Goal: Find specific page/section: Find specific page/section

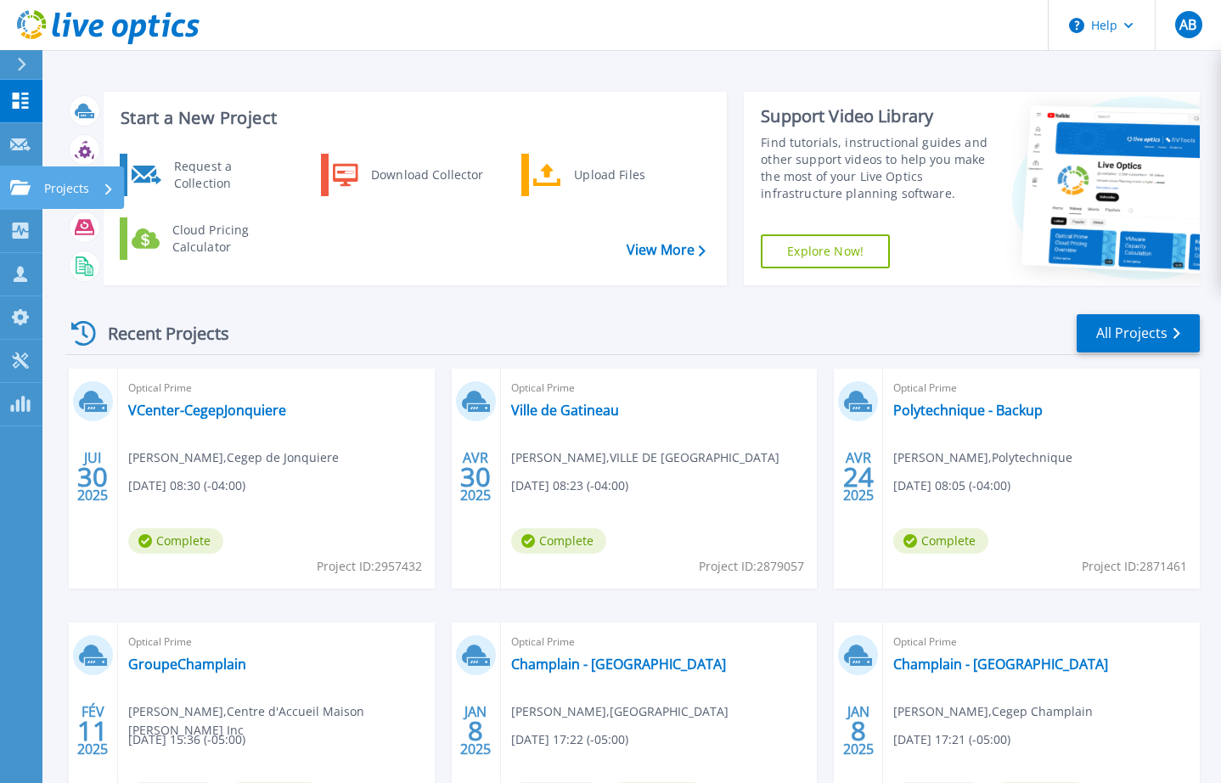
click at [39, 192] on link "Projects Projects" at bounding box center [21, 187] width 42 height 43
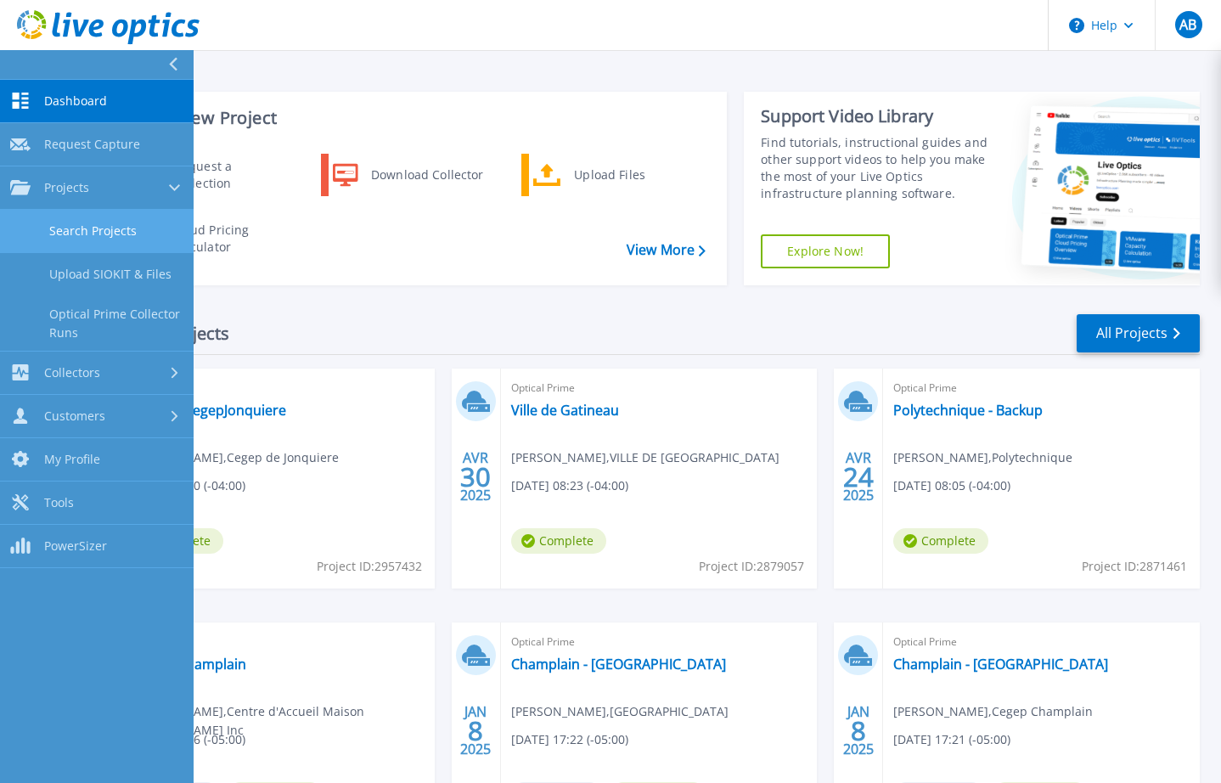
click at [70, 239] on link "Search Projects" at bounding box center [97, 231] width 194 height 43
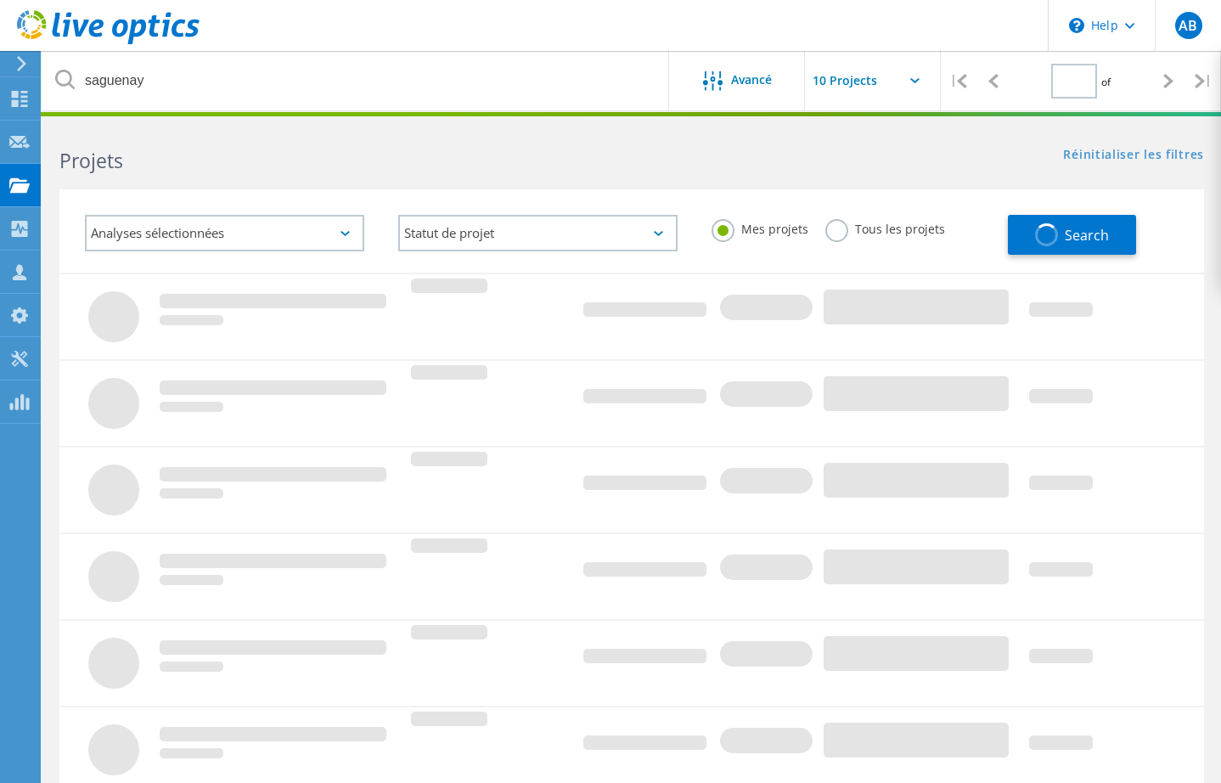
type input "1"
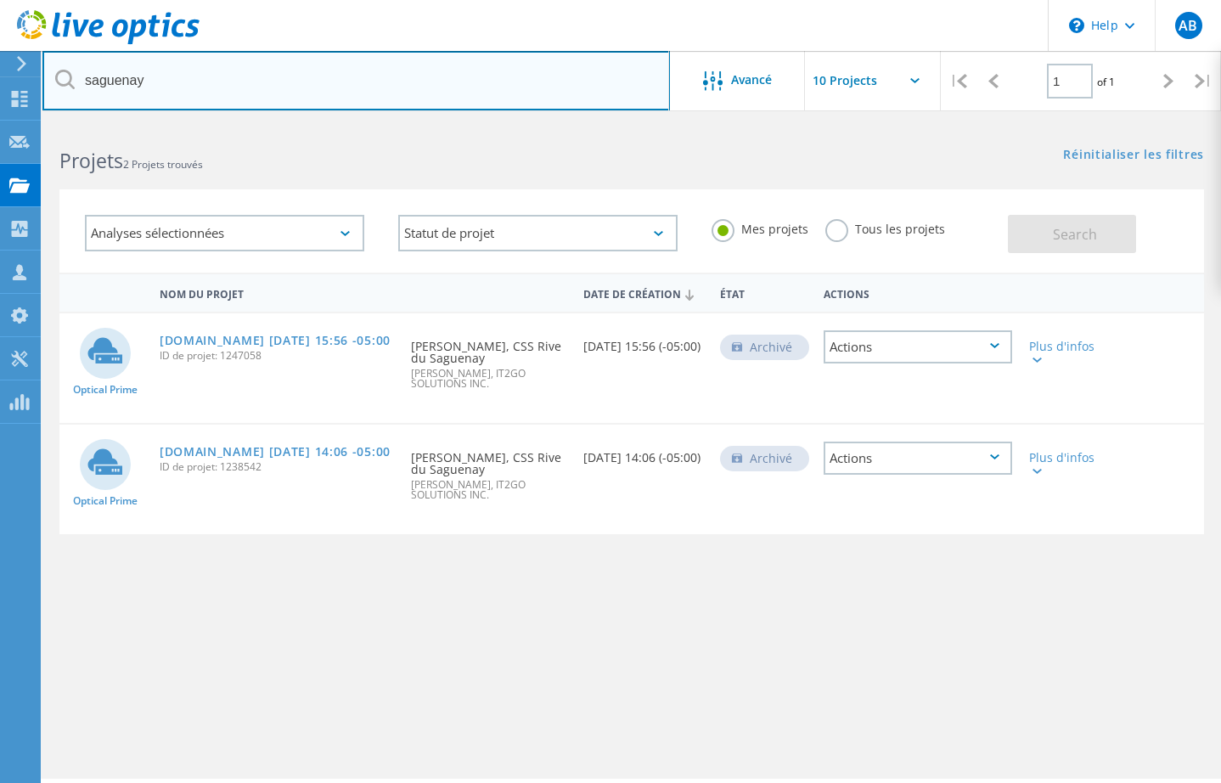
click at [158, 62] on input "saguenay" at bounding box center [355, 80] width 627 height 59
type input "cgtsim"
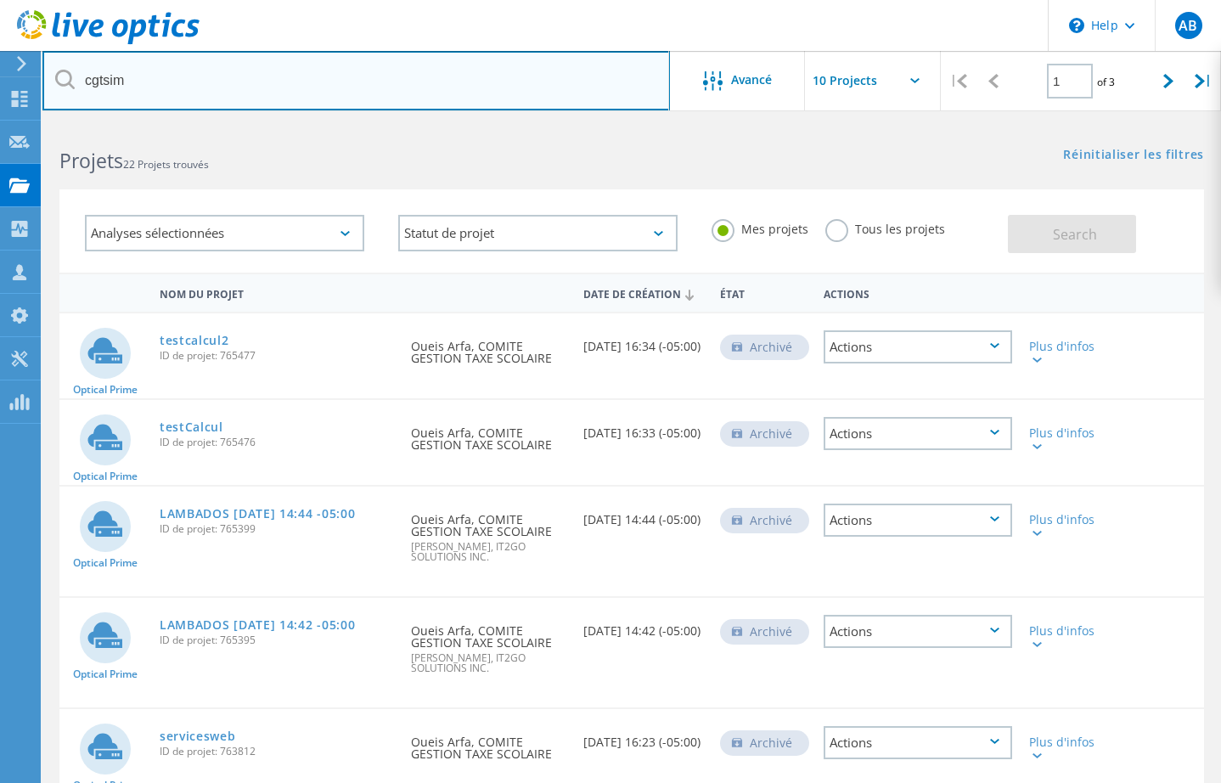
scroll to position [2, 0]
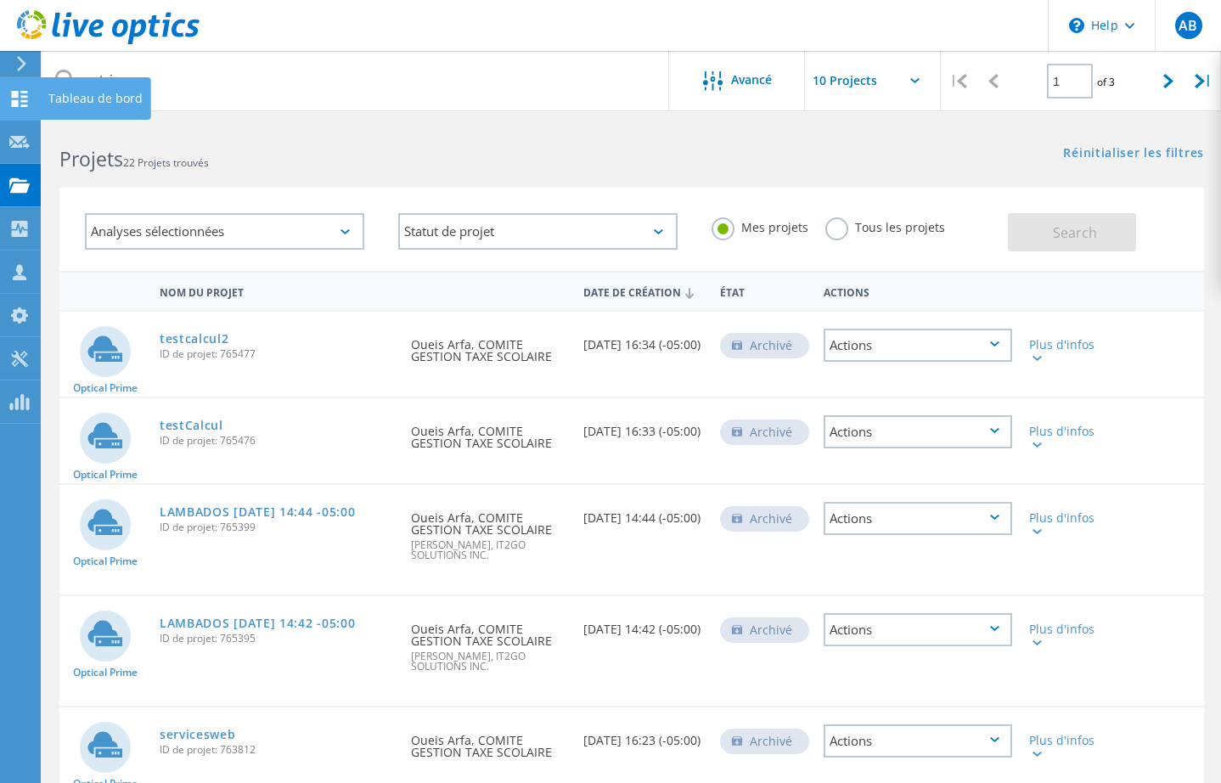
click at [22, 105] on use at bounding box center [20, 99] width 16 height 16
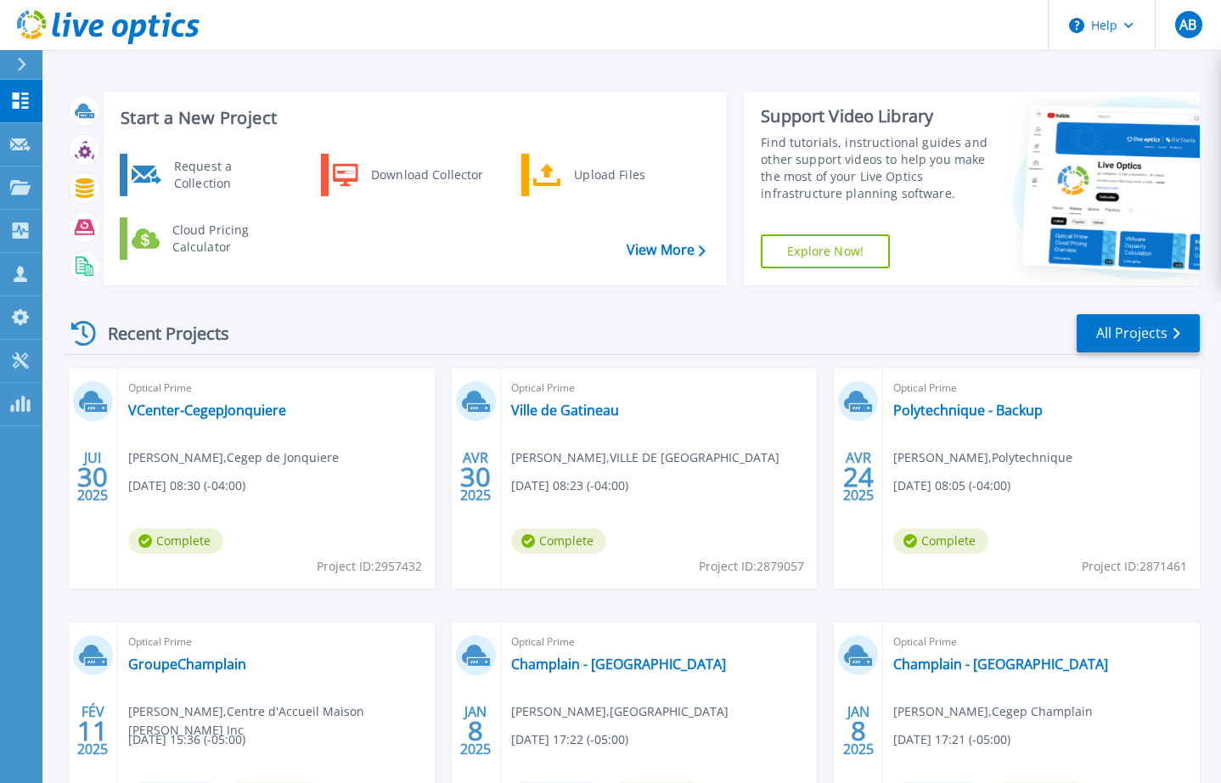
click at [21, 106] on icon at bounding box center [21, 101] width 16 height 16
